Goal: Task Accomplishment & Management: Use online tool/utility

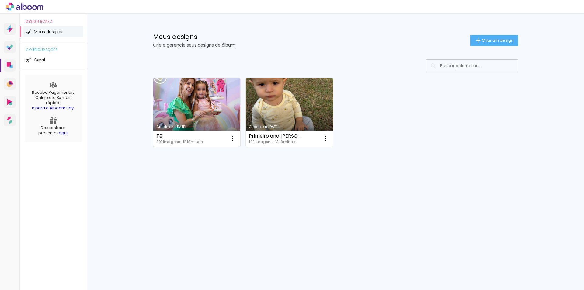
click at [208, 103] on link "Criado em [DATE]" at bounding box center [196, 112] width 87 height 69
